Goal: Use online tool/utility

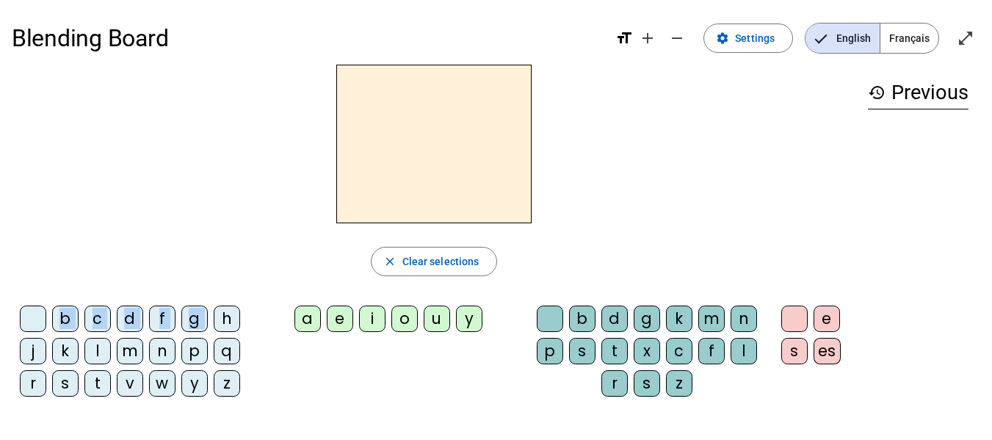
drag, startPoint x: 226, startPoint y: 310, endPoint x: 360, endPoint y: 147, distance: 210.8
click at [360, 147] on div "close Clear selections b c d f g h j k l m n p q r s t v w y z a e i o u y b d …" at bounding box center [434, 237] width 845 height 344
click at [319, 313] on div "a" at bounding box center [308, 319] width 26 height 26
click at [345, 319] on div "e" at bounding box center [340, 319] width 26 height 26
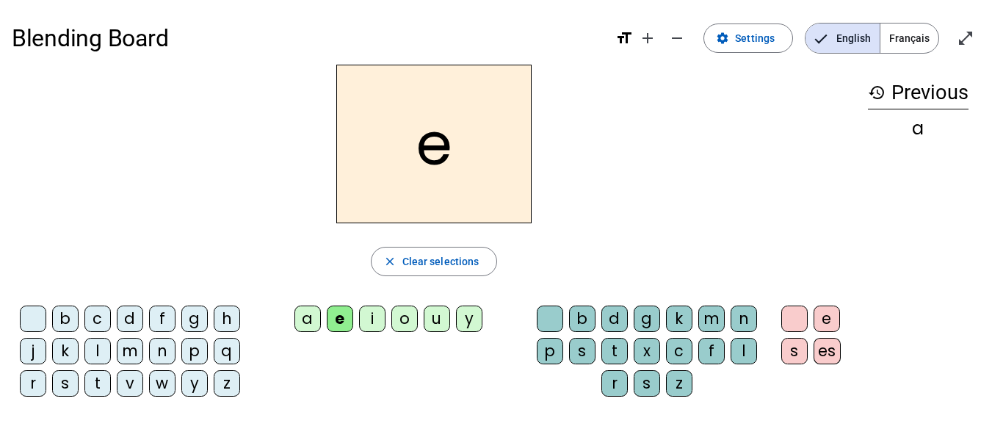
click at [74, 313] on div "b" at bounding box center [65, 319] width 26 height 26
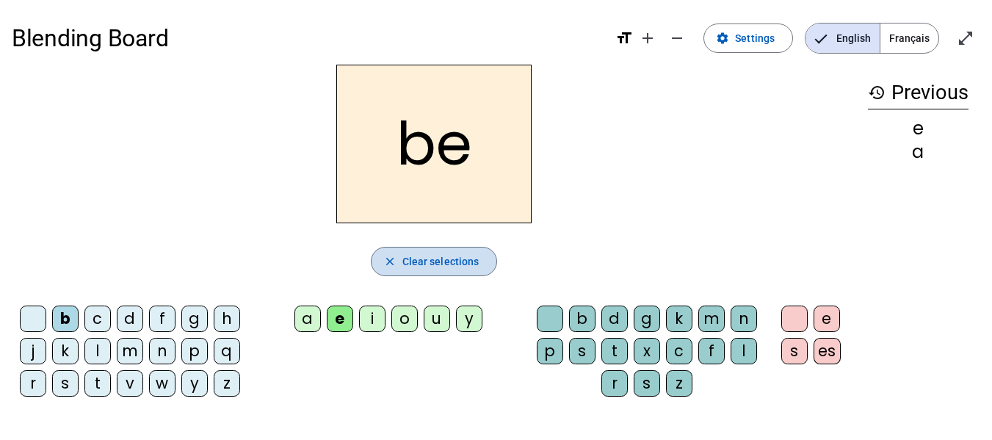
click at [416, 255] on span "Clear selections" at bounding box center [440, 262] width 77 height 18
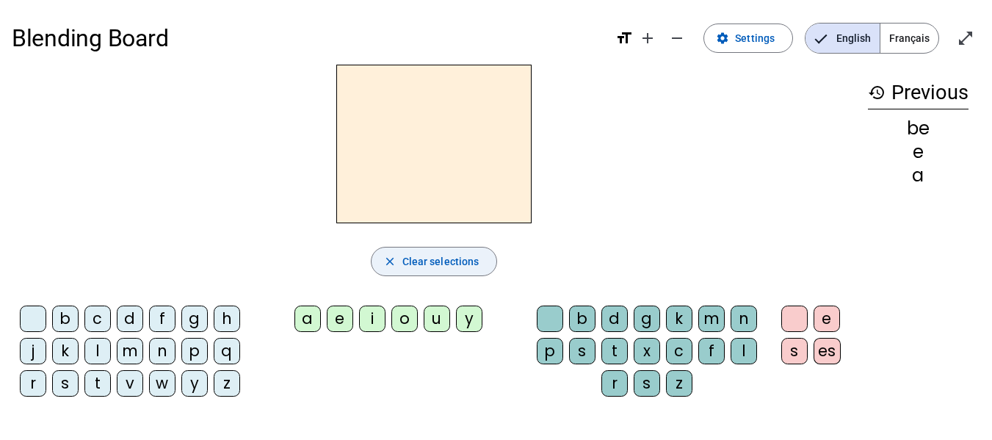
click at [416, 255] on span "Clear selections" at bounding box center [440, 262] width 77 height 18
click at [904, 43] on span "Français" at bounding box center [910, 38] width 58 height 29
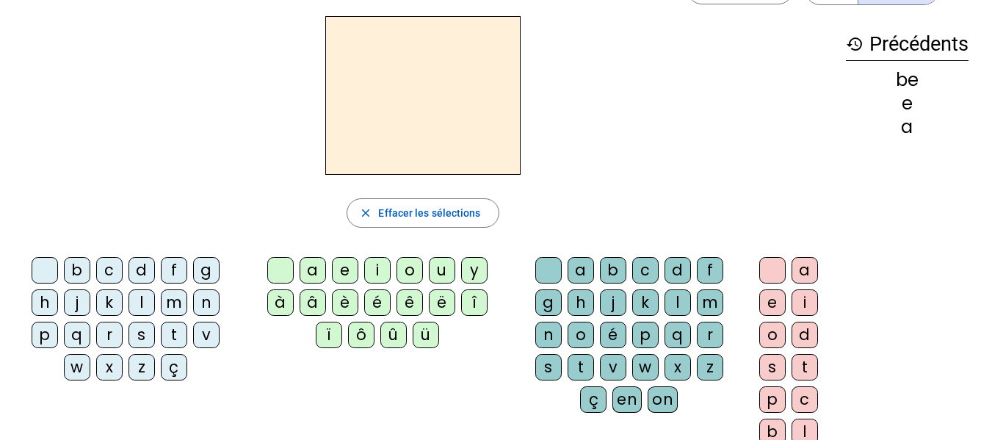
scroll to position [48, 0]
